Goal: Task Accomplishment & Management: Manage account settings

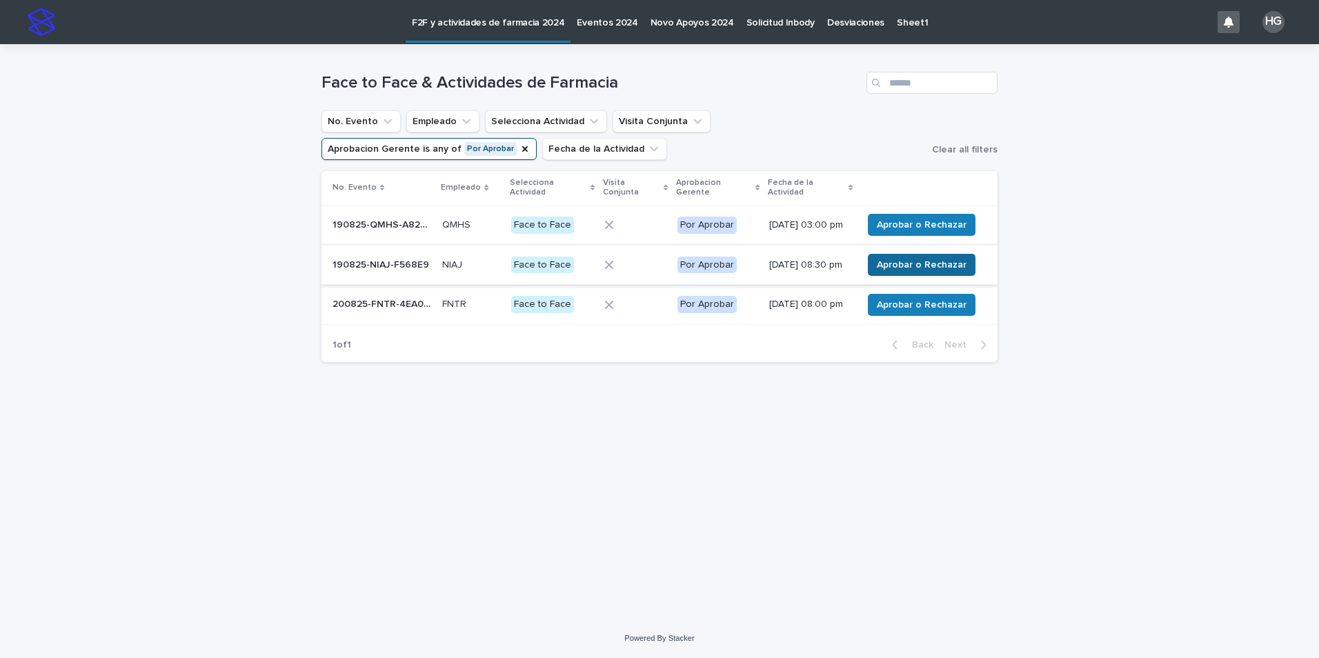
click at [909, 272] on span "Aprobar o Rechazar" at bounding box center [922, 265] width 90 height 14
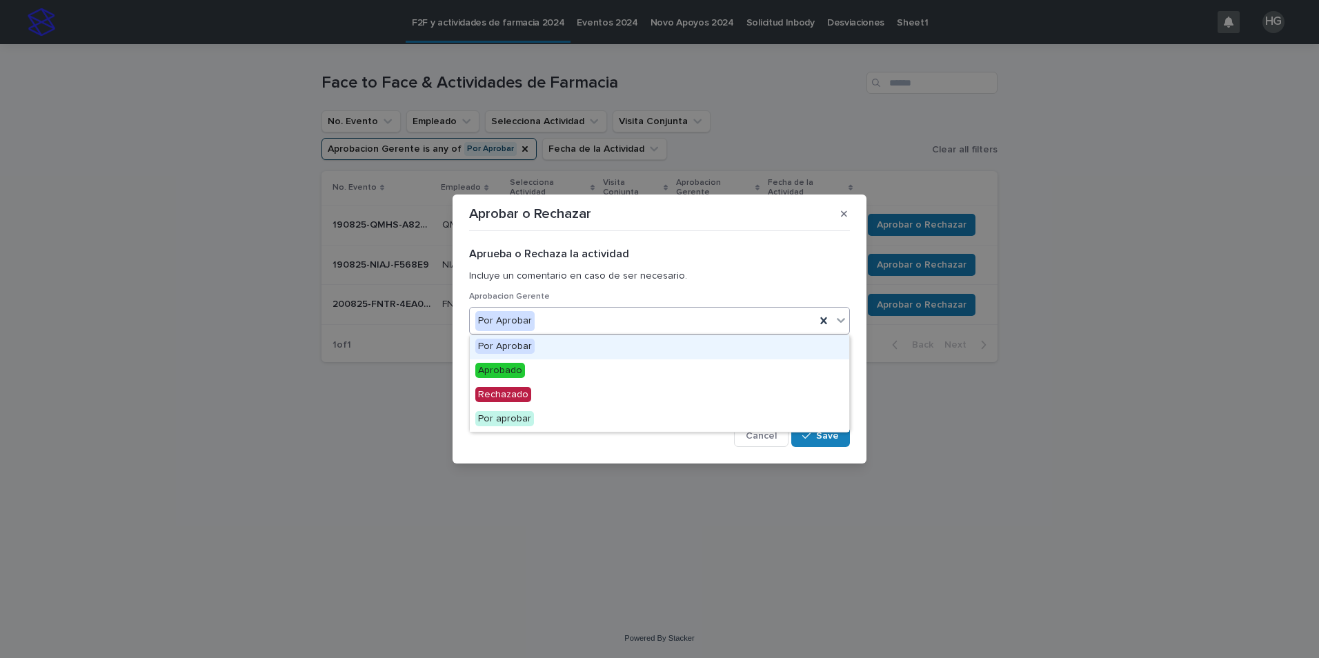
click at [598, 325] on div "Por Aprobar" at bounding box center [643, 321] width 346 height 23
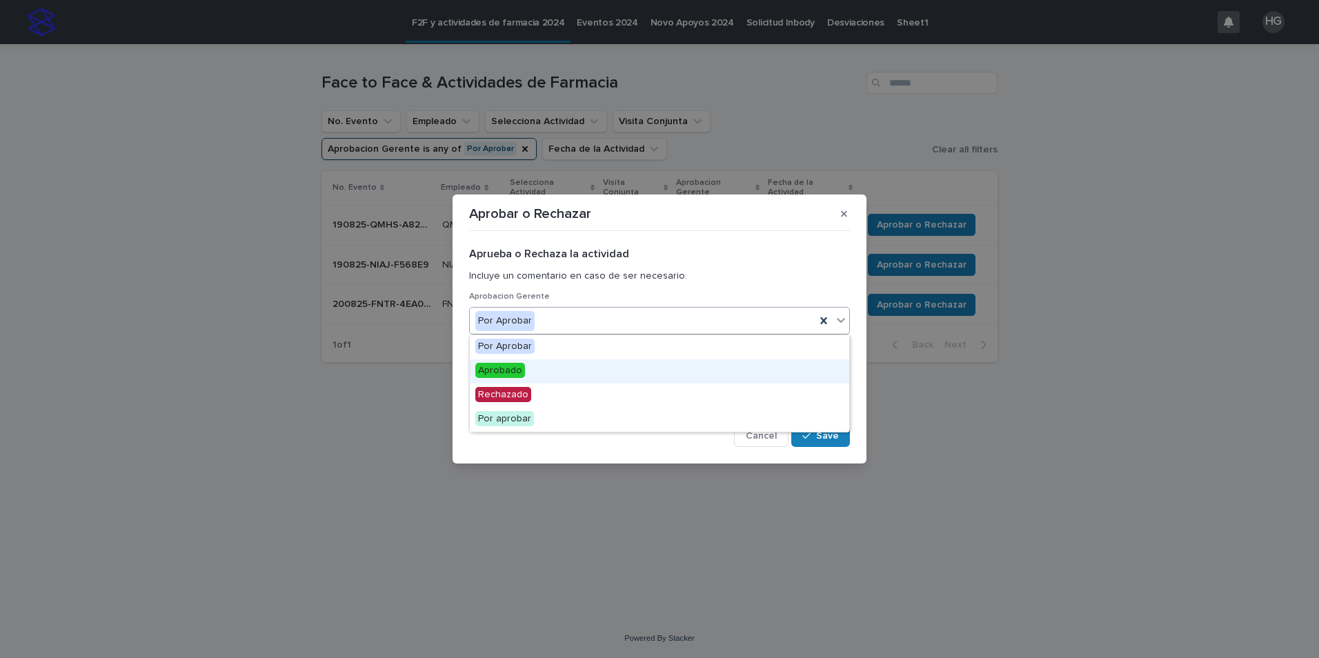
click at [560, 369] on div "Aprobado" at bounding box center [660, 371] width 380 height 24
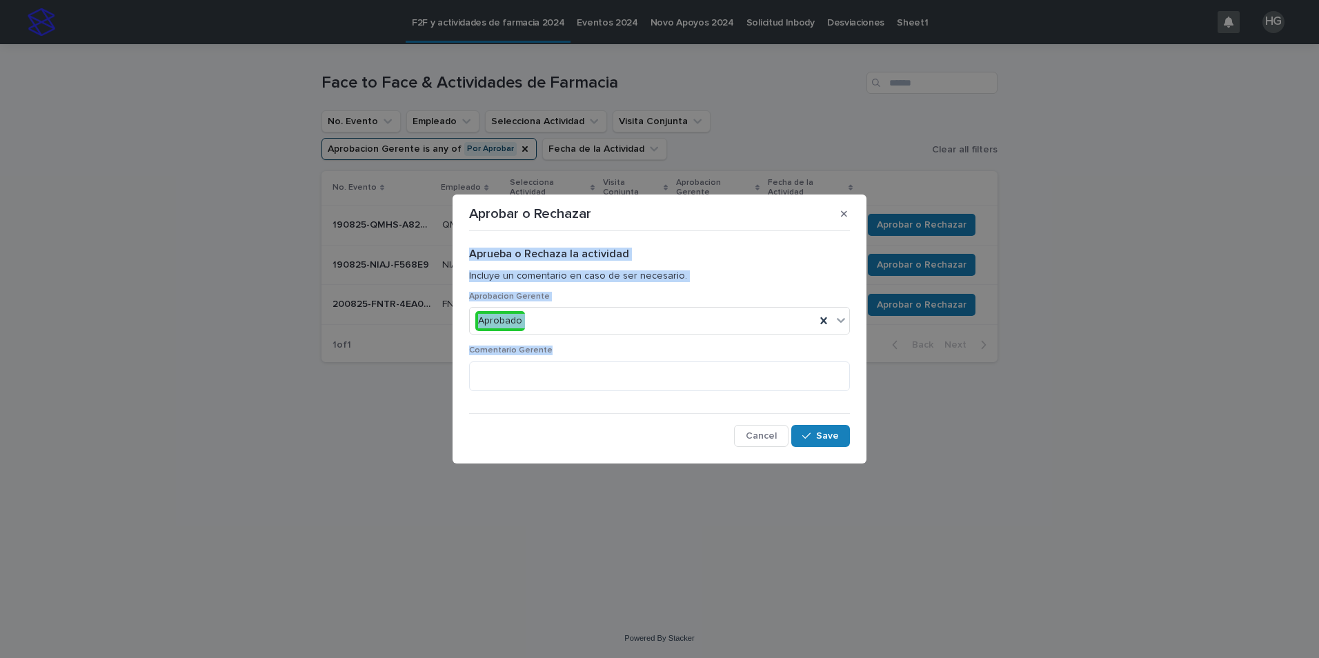
drag, startPoint x: 705, startPoint y: 206, endPoint x: 641, endPoint y: 484, distance: 284.7
click at [641, 484] on div "Aprobar o Rechazar Aprueba o Rechaza la actividad Incluye un comentario en caso…" at bounding box center [659, 329] width 1319 height 658
drag, startPoint x: 641, startPoint y: 484, endPoint x: 569, endPoint y: 450, distance: 79.3
click at [566, 448] on div "Aprueba o Rechaza la actividad Incluye un comentario en caso de ser necesario. …" at bounding box center [660, 341] width 388 height 217
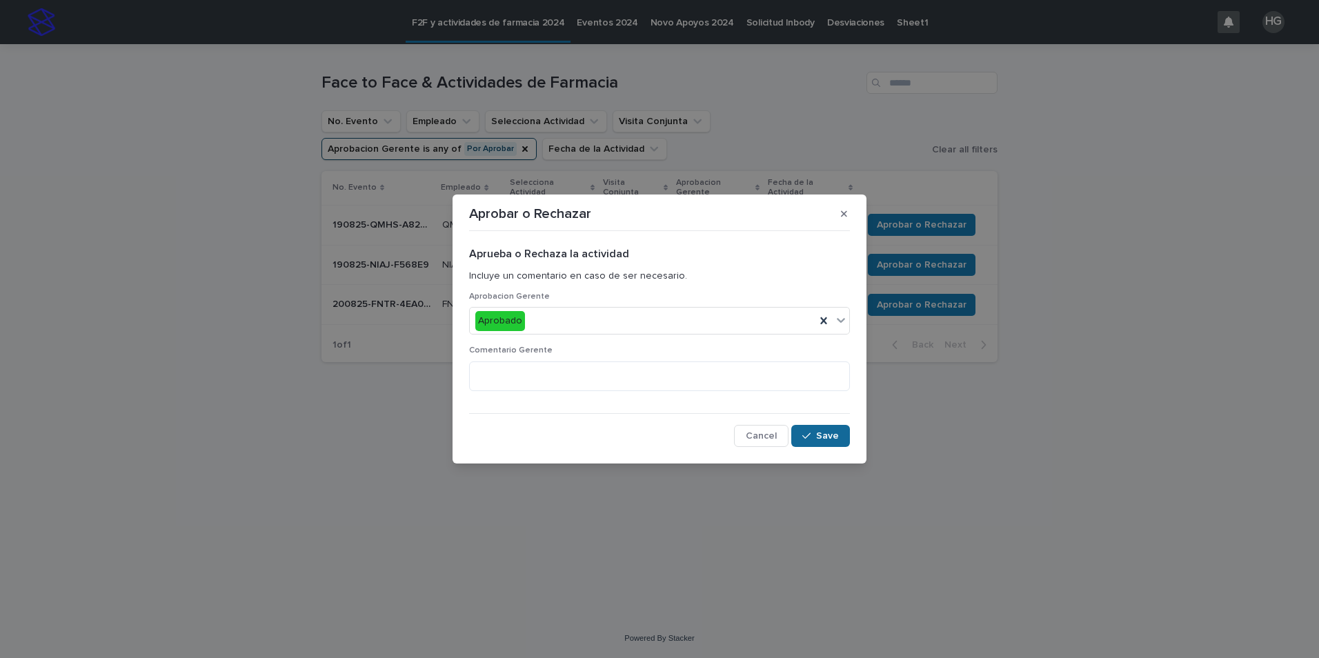
click at [816, 437] on div "button" at bounding box center [809, 436] width 14 height 10
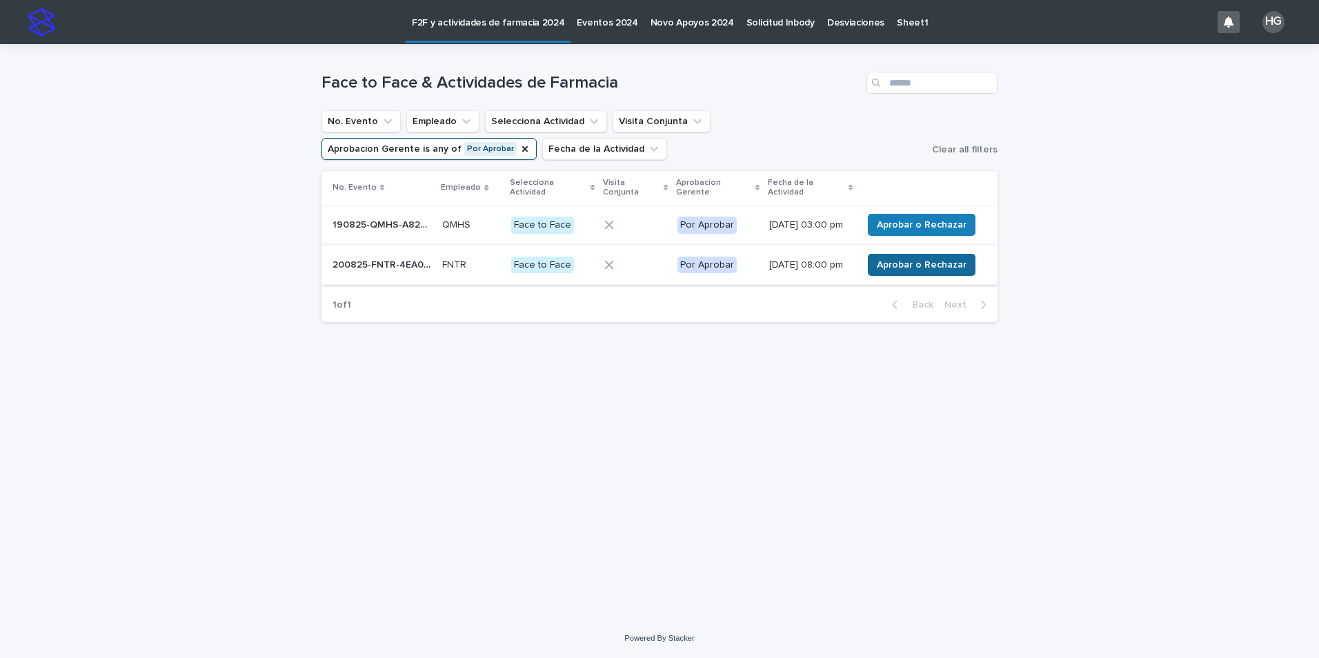
click at [919, 276] on button "Aprobar o Rechazar" at bounding box center [922, 265] width 108 height 22
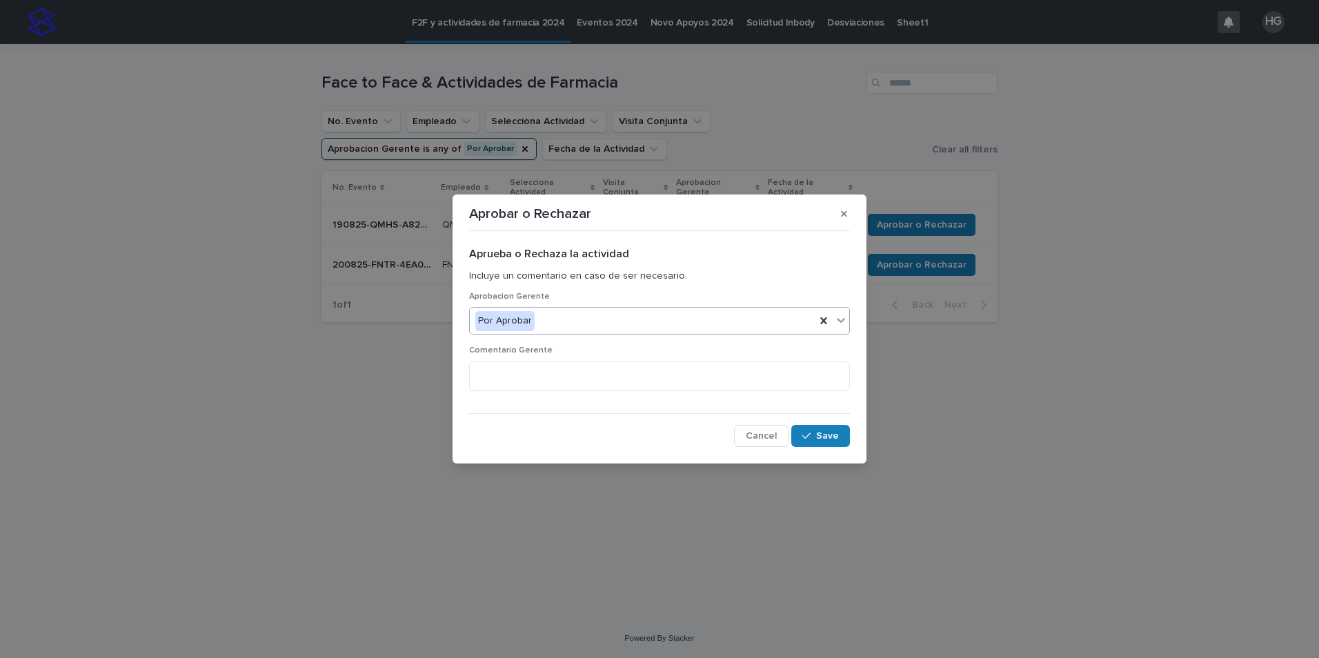
click at [675, 320] on div "Por Aprobar" at bounding box center [643, 321] width 346 height 23
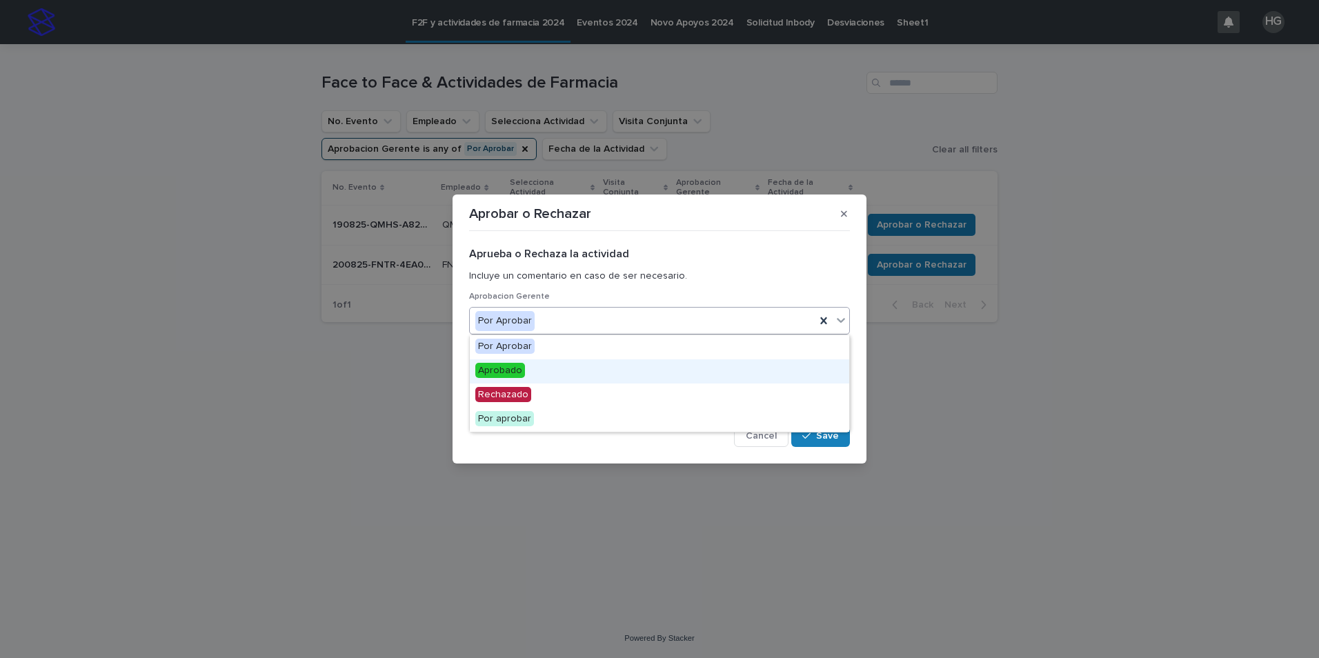
click at [606, 377] on div "Aprobado" at bounding box center [660, 371] width 380 height 24
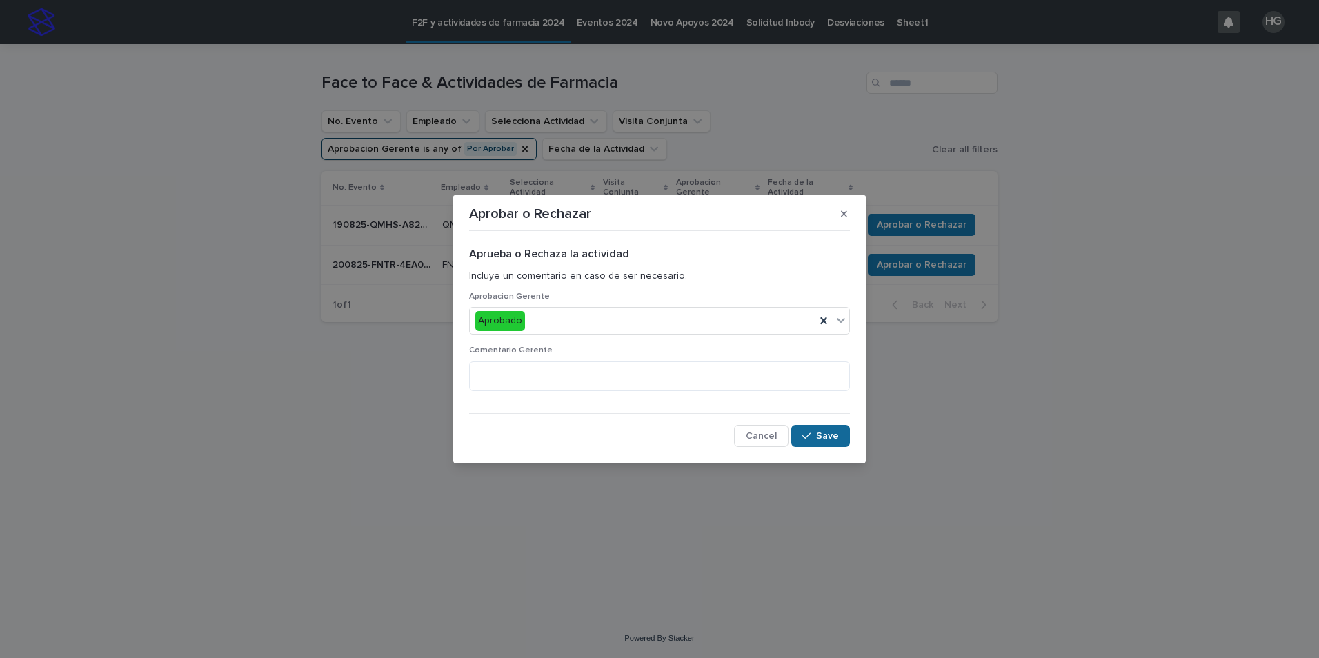
click at [846, 431] on button "Save" at bounding box center [820, 436] width 59 height 22
